Goal: Book appointment/travel/reservation

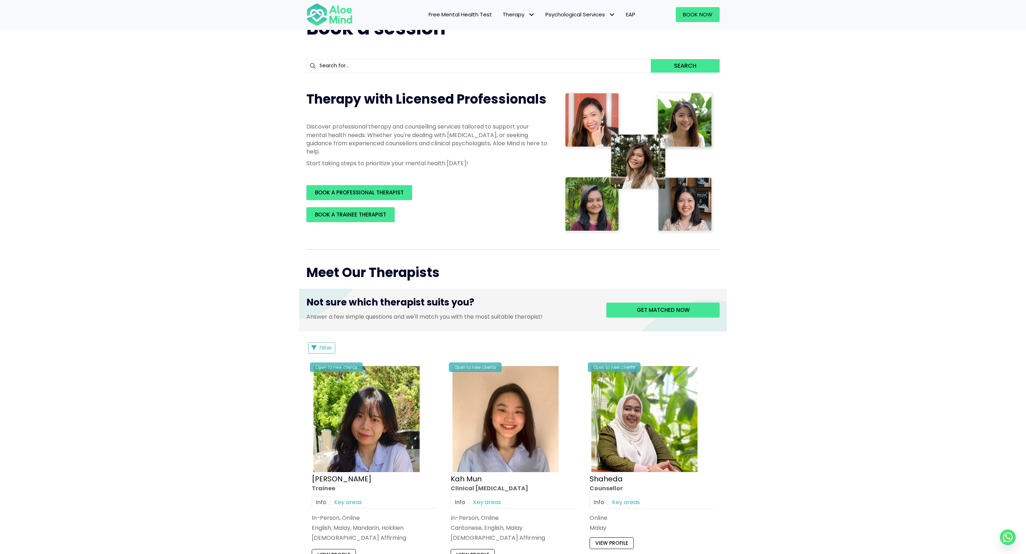
scroll to position [60, 0]
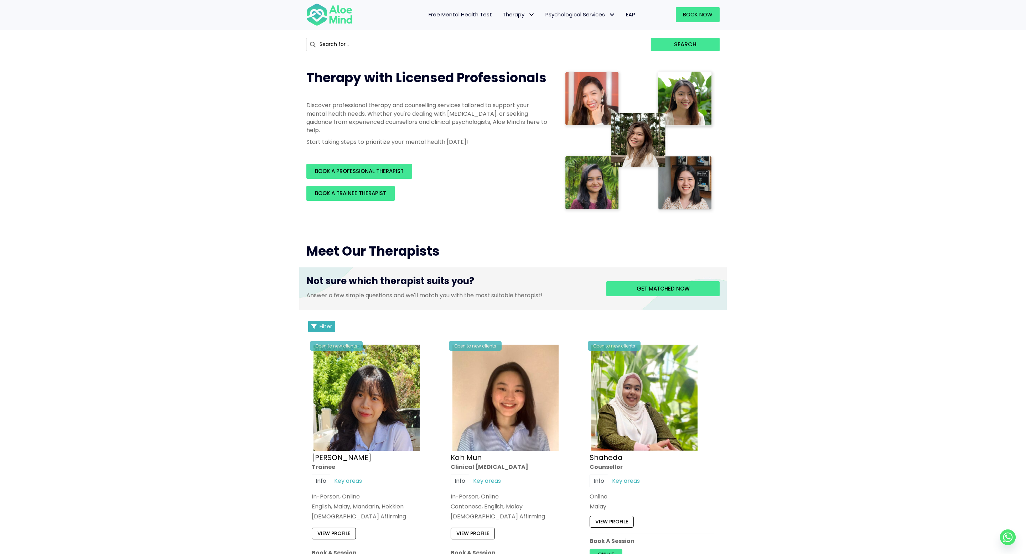
click at [329, 323] on span "Filter" at bounding box center [326, 326] width 12 height 7
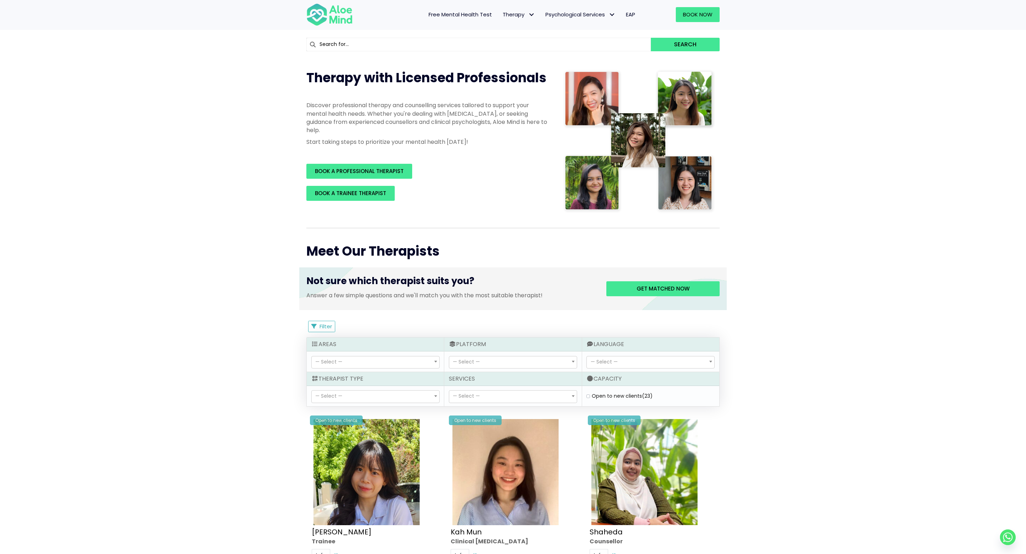
click at [592, 396] on label "Open to new clients (23)" at bounding box center [622, 396] width 61 height 7
click at [587, 396] on clients "Open to new clients (23)" at bounding box center [588, 396] width 4 height 5
checkbox clients "true"
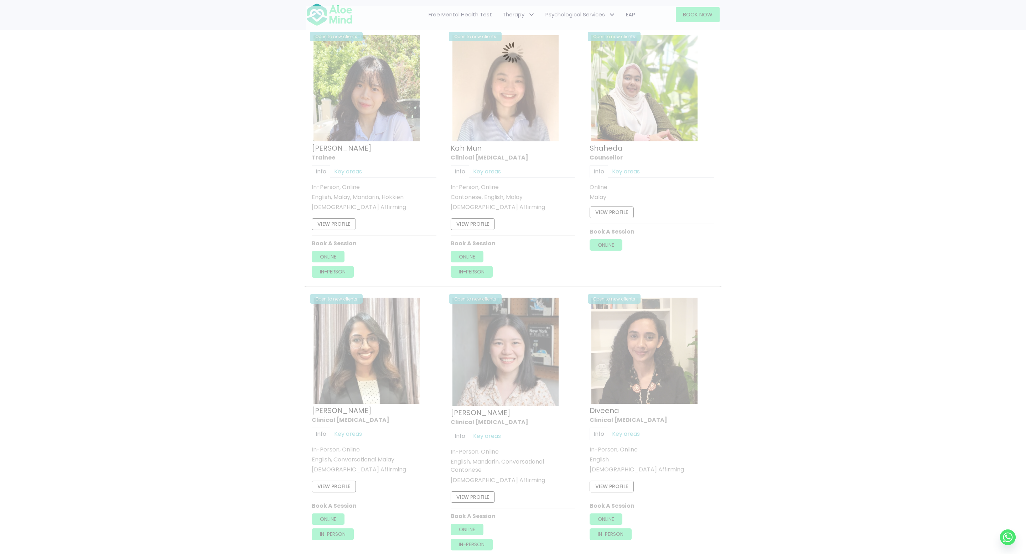
scroll to position [381, 0]
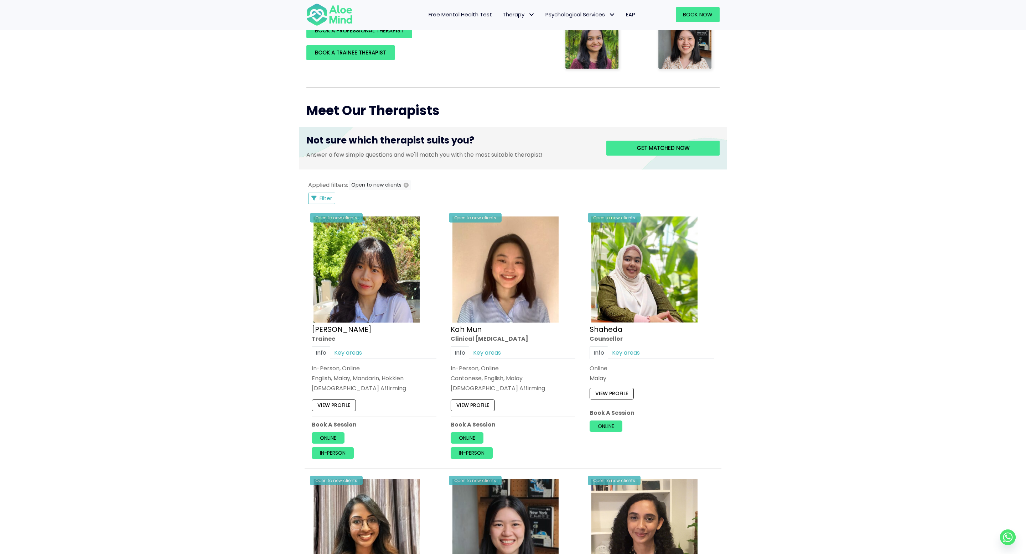
scroll to position [176, 0]
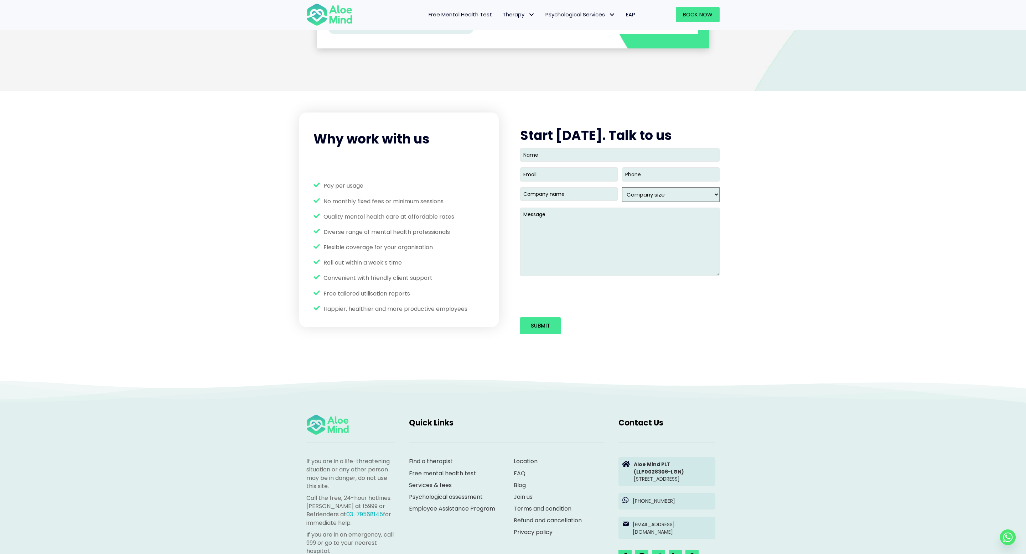
scroll to position [970, 0]
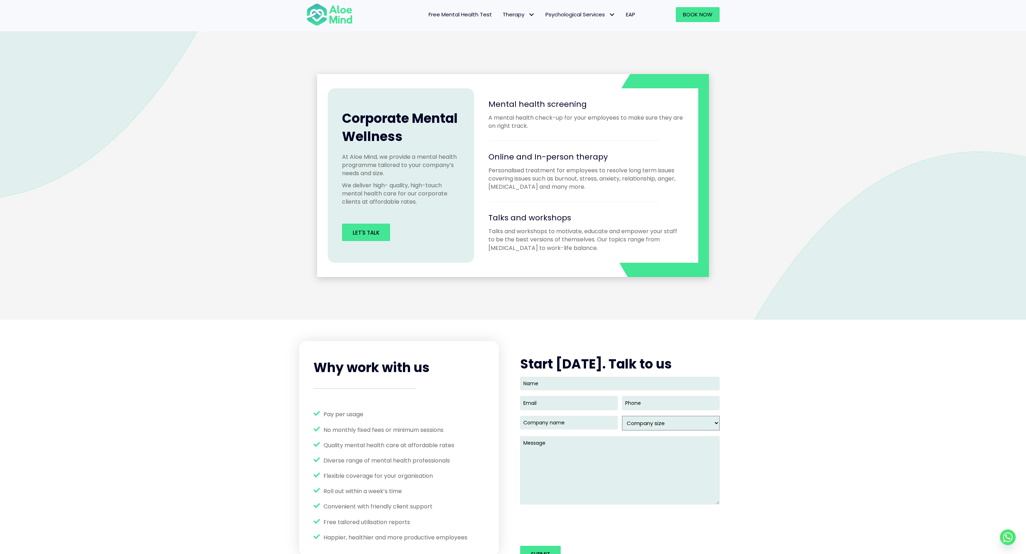
scroll to position [970, 0]
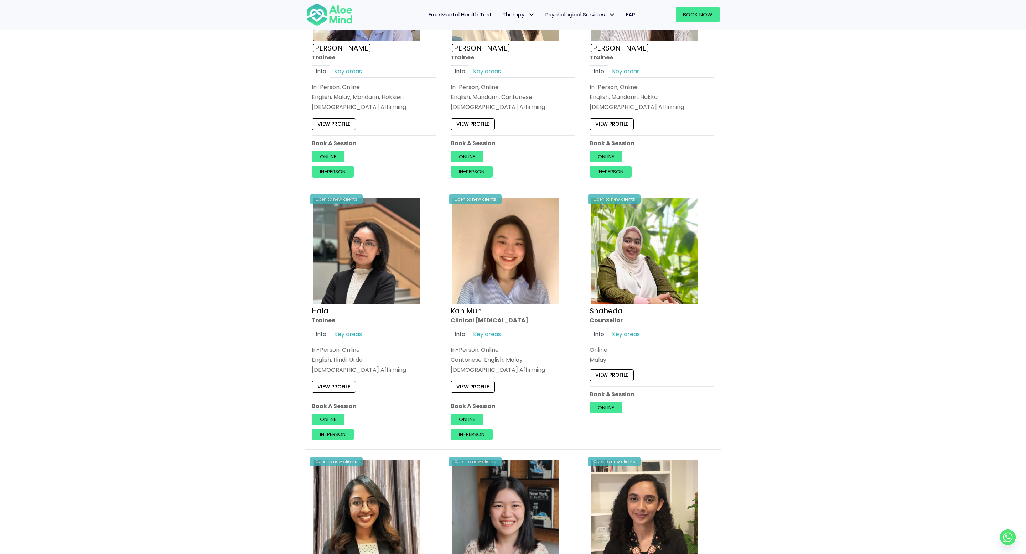
scroll to position [314, 0]
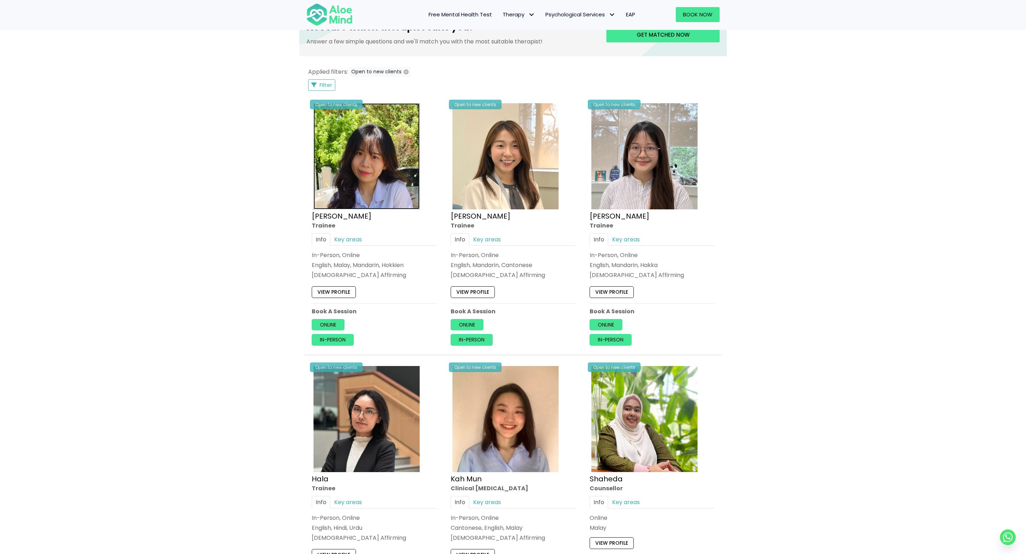
click at [362, 172] on img at bounding box center [366, 156] width 106 height 106
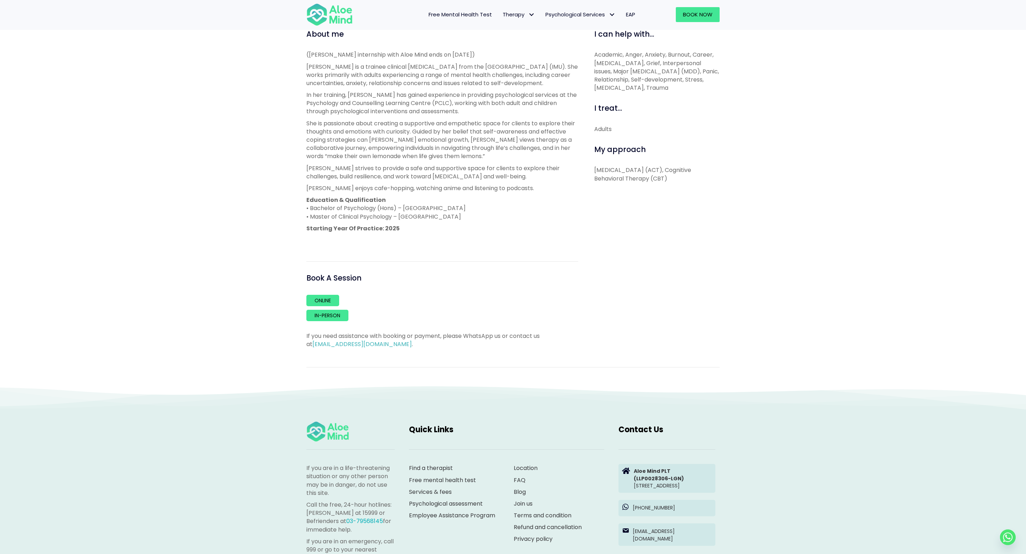
scroll to position [256, 0]
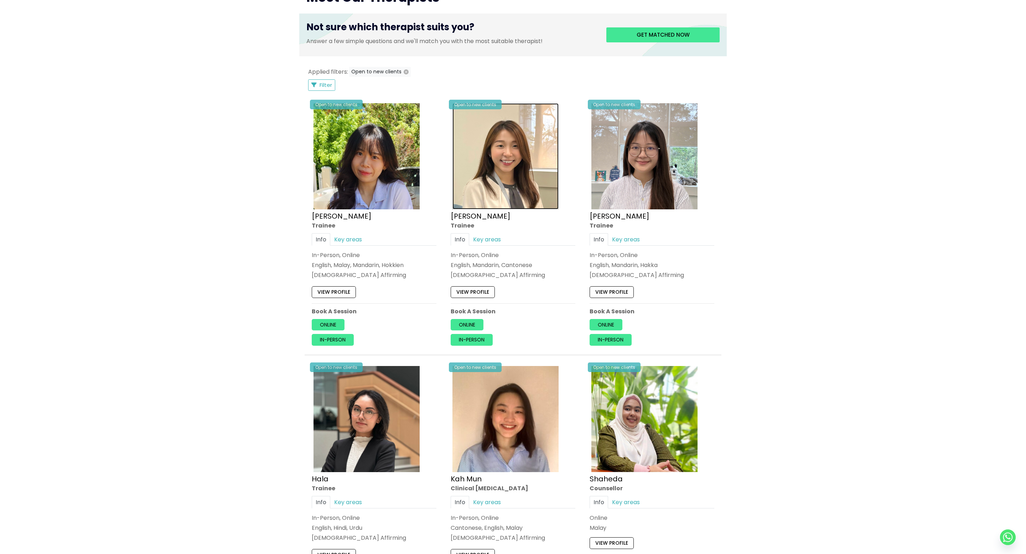
click at [484, 183] on img at bounding box center [505, 156] width 106 height 106
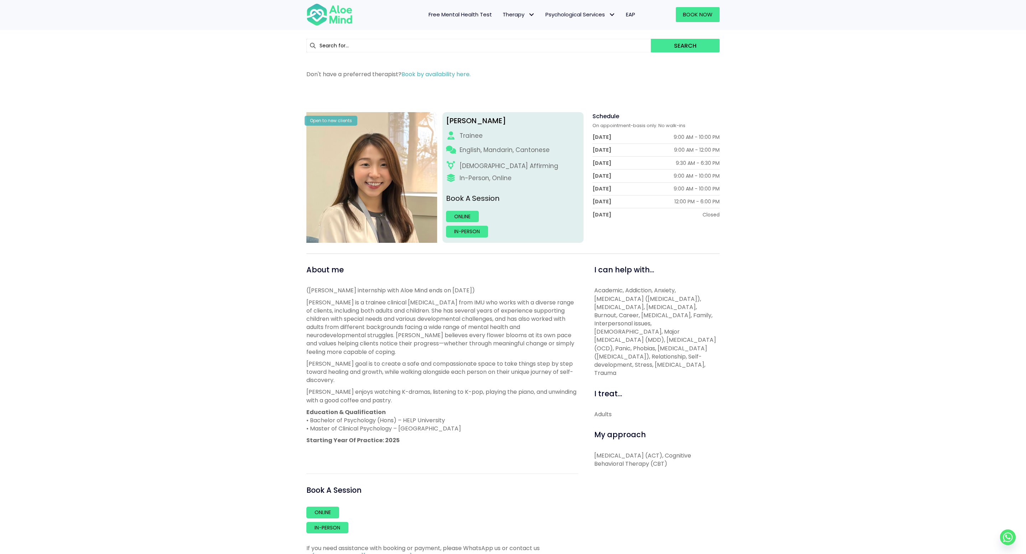
scroll to position [19, 0]
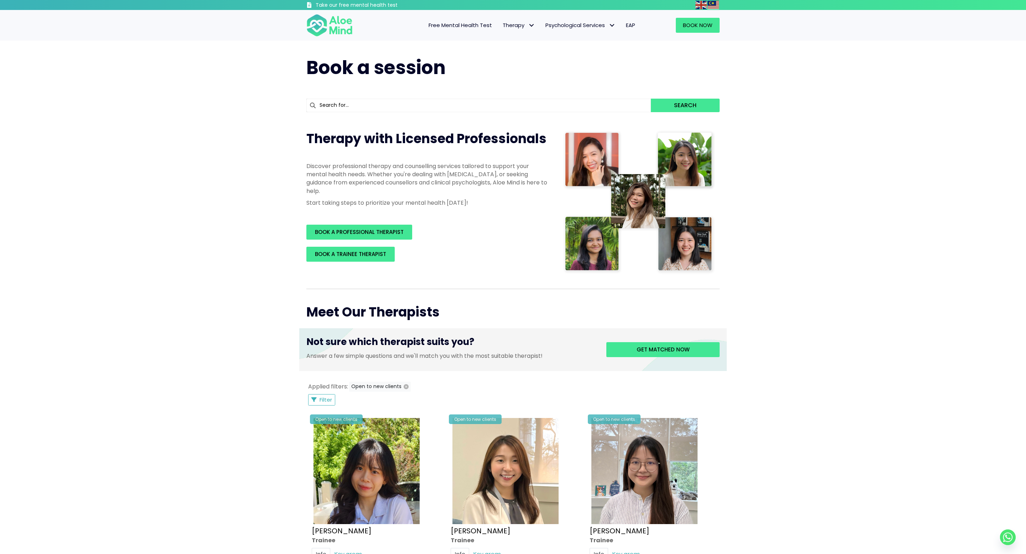
scroll to position [315, 0]
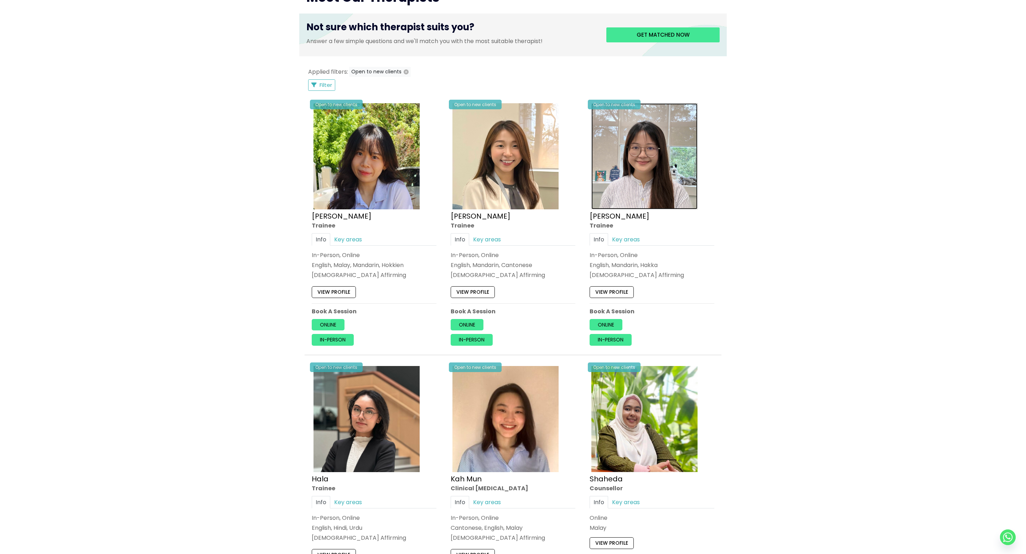
click at [663, 134] on img at bounding box center [644, 156] width 106 height 106
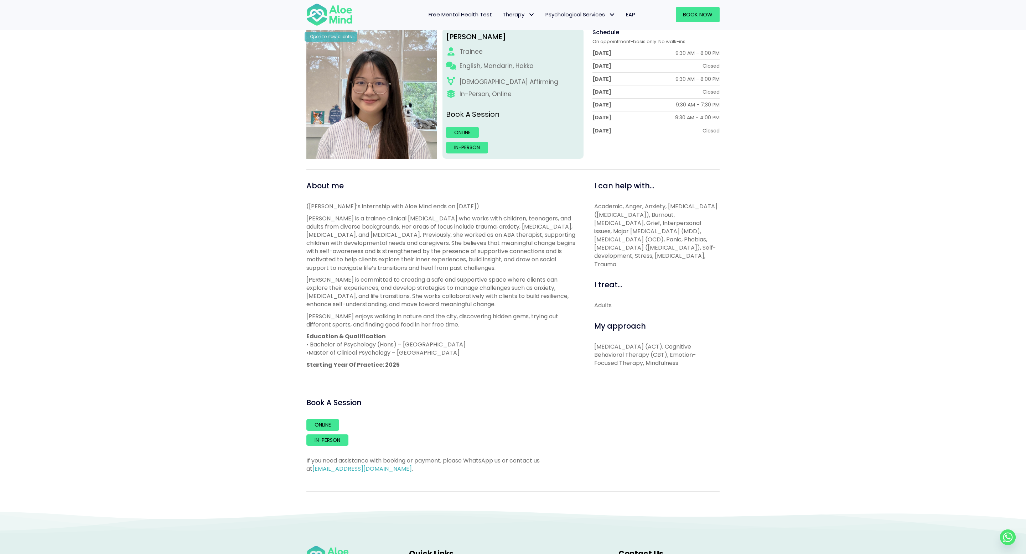
scroll to position [375, 0]
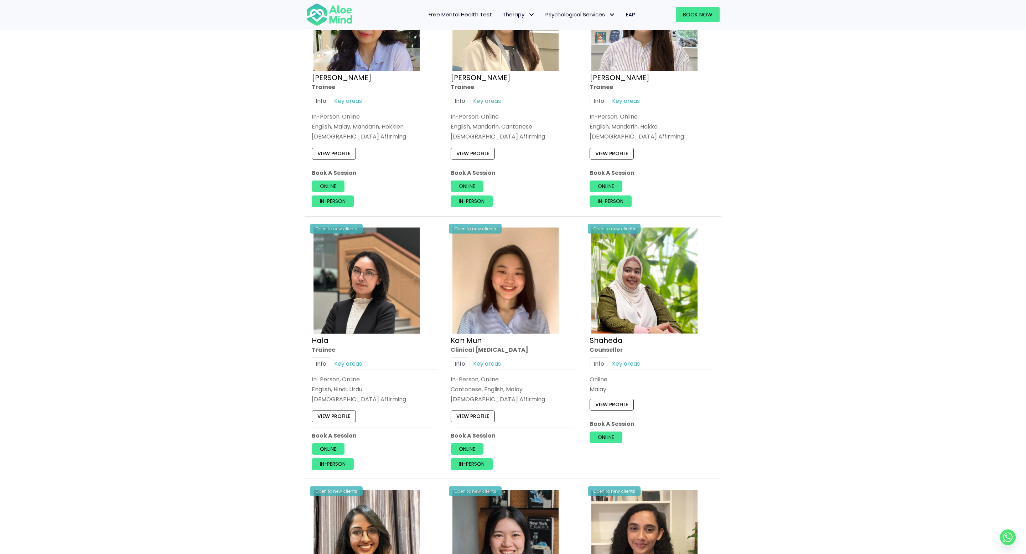
scroll to position [453, 0]
click at [386, 311] on img at bounding box center [366, 280] width 106 height 106
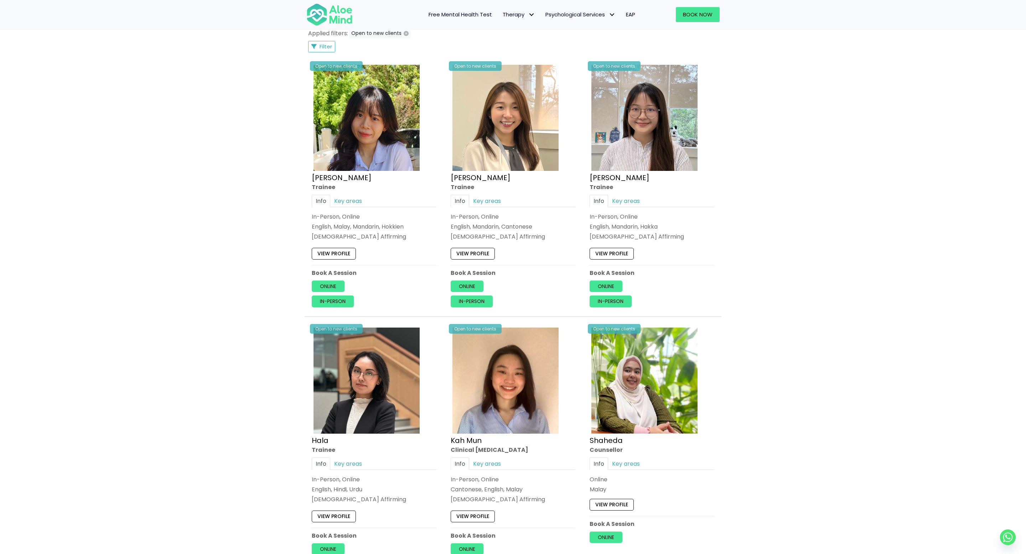
scroll to position [307, 0]
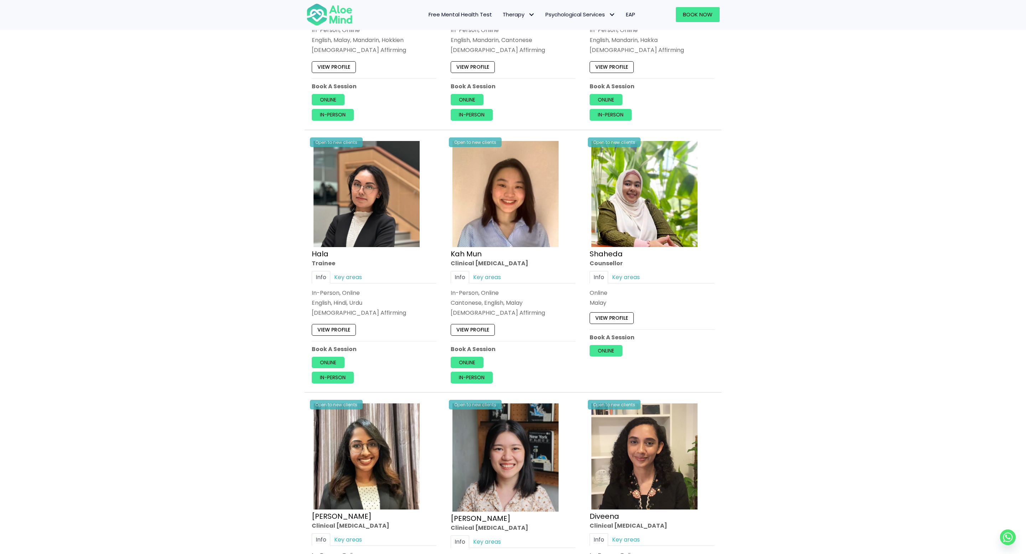
scroll to position [635, 0]
